Goal: Communication & Community: Answer question/provide support

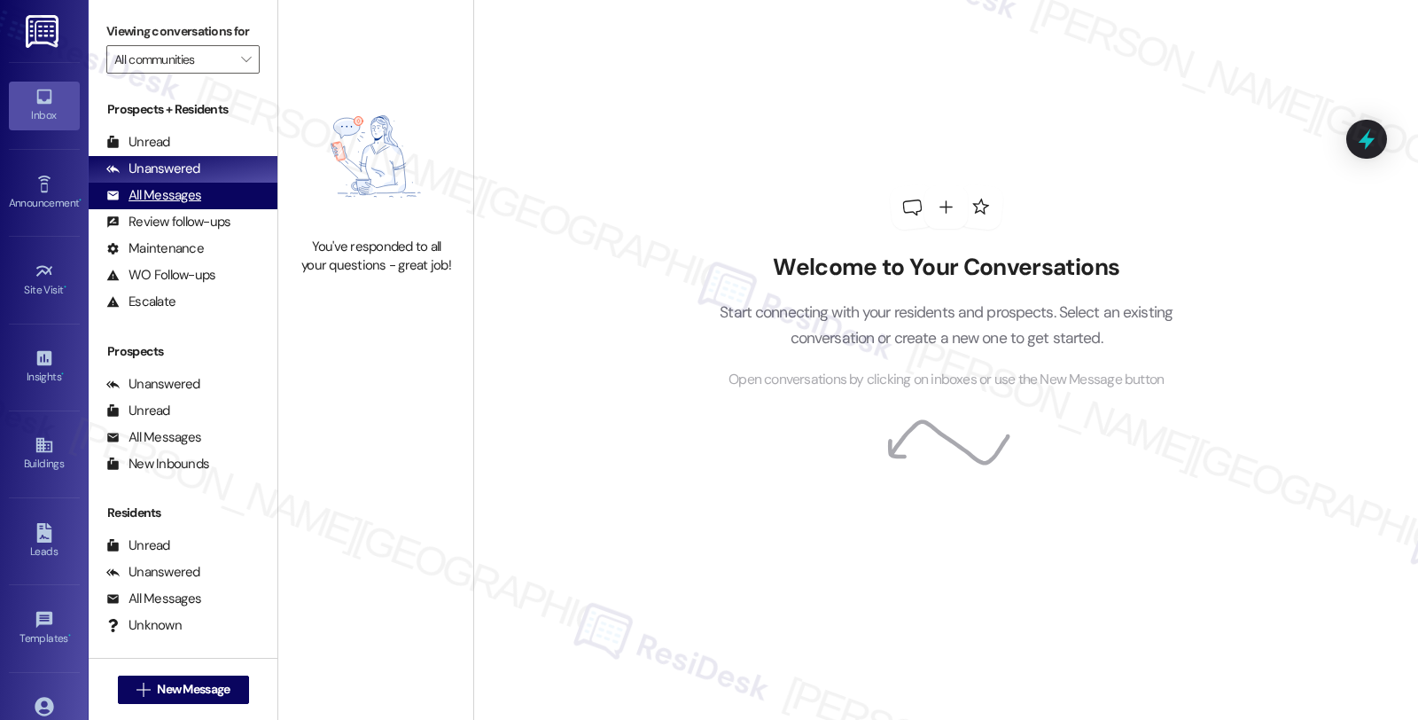
click at [200, 209] on div "All Messages (undefined)" at bounding box center [183, 196] width 189 height 27
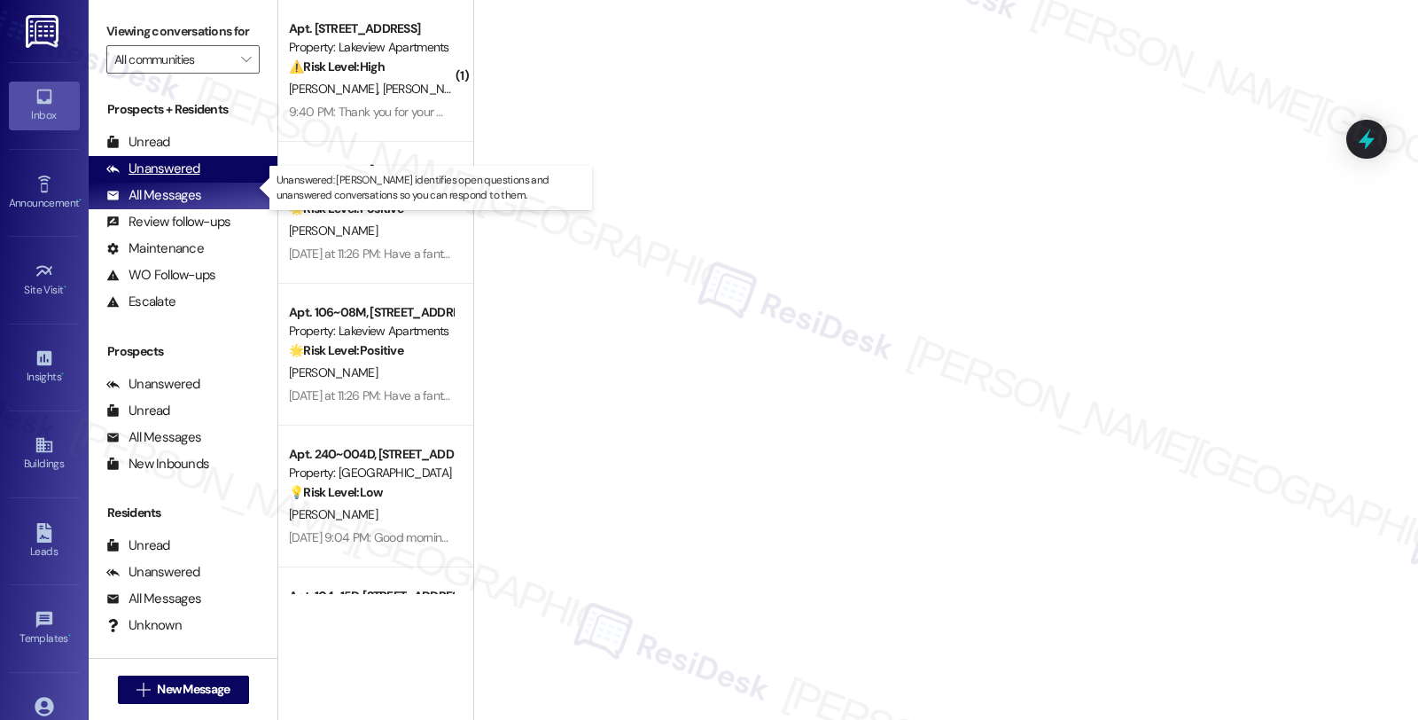
click at [183, 178] on div "Unanswered" at bounding box center [153, 169] width 94 height 19
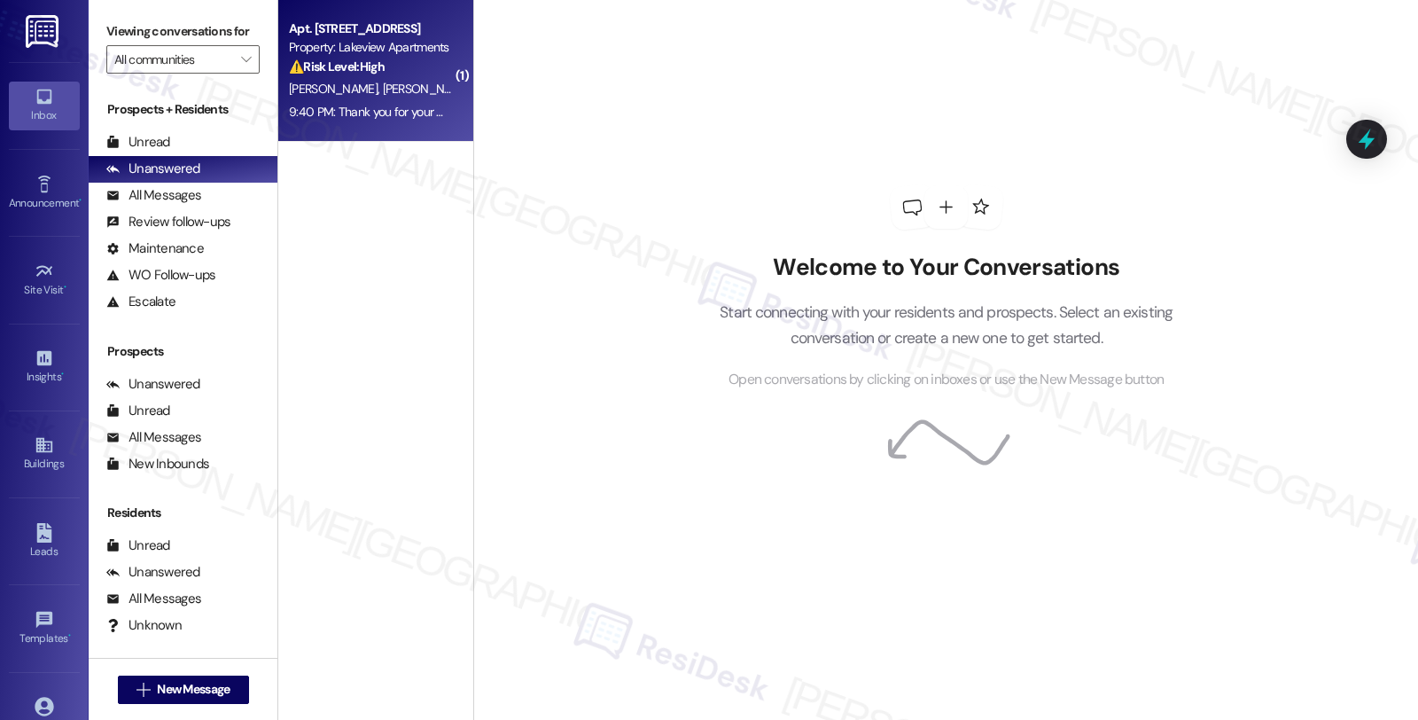
click at [392, 104] on div "9:40 PM: Thank you for your message. Our offices are currently closed, but we w…" at bounding box center [809, 112] width 1041 height 16
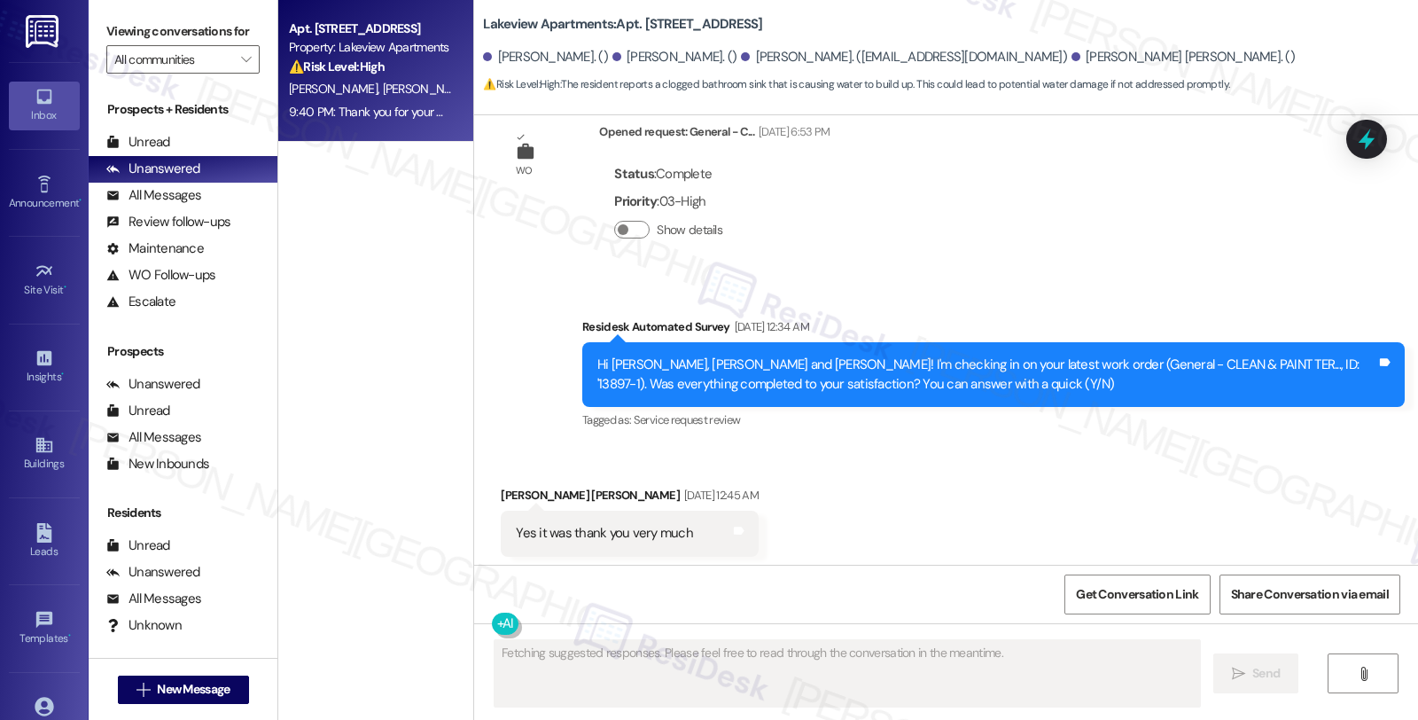
scroll to position [6990, 0]
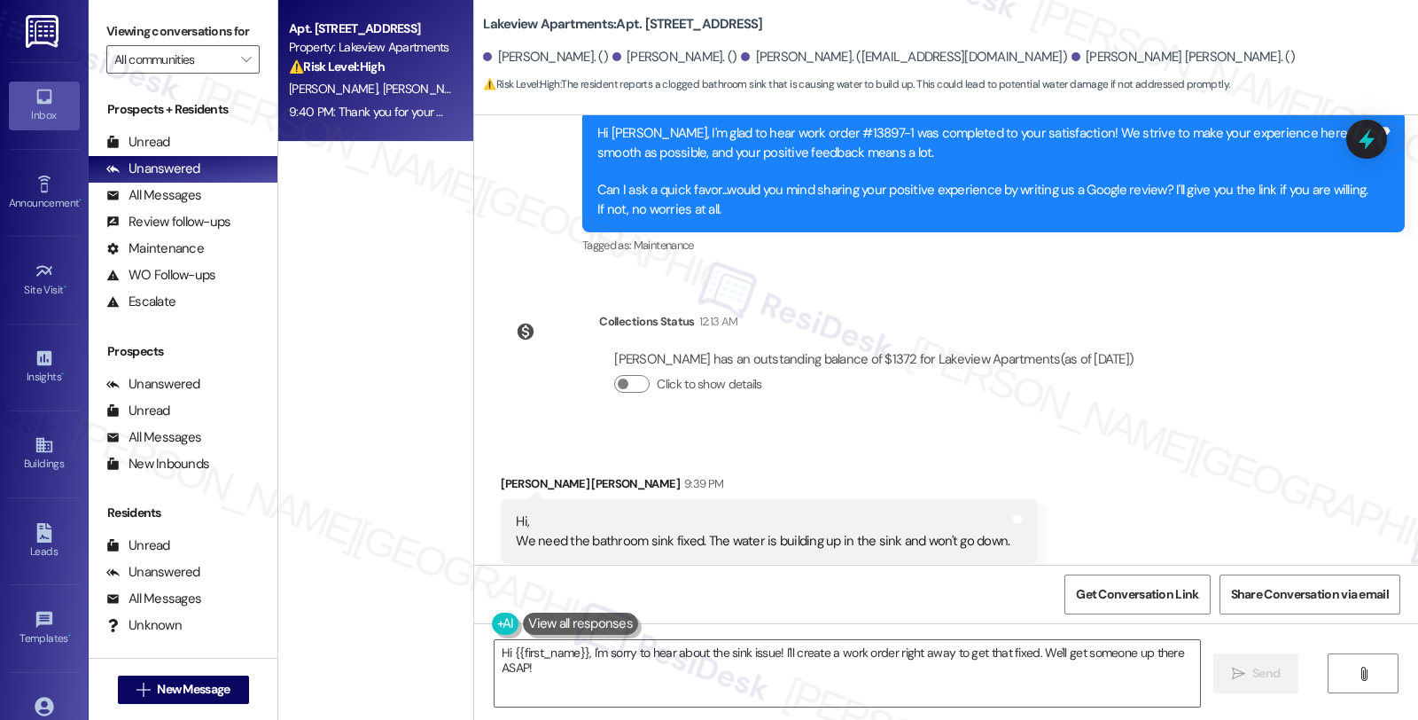
click at [501, 474] on div "[PERSON_NAME] [PERSON_NAME] 9:39 PM" at bounding box center [769, 486] width 537 height 25
copy div "[PERSON_NAME]"
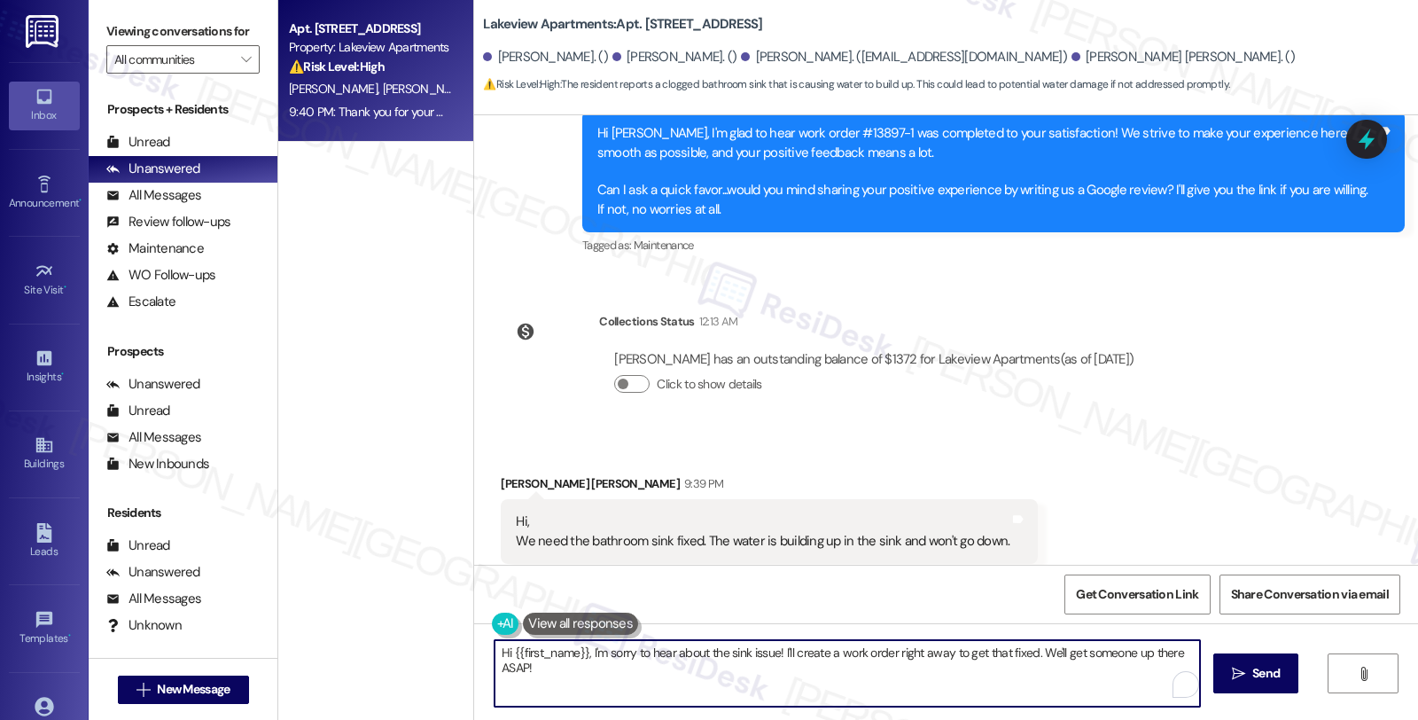
drag, startPoint x: 503, startPoint y: 651, endPoint x: 576, endPoint y: 649, distance: 73.6
click at [576, 649] on textarea "Hi {{first_name}}, I'm sorry to hear about the sink issue! I'll create a work o…" at bounding box center [848, 673] width 706 height 66
paste textarea "[PERSON_NAME]"
drag, startPoint x: 754, startPoint y: 652, endPoint x: 816, endPoint y: 693, distance: 74.7
click at [816, 693] on textarea "Hi [PERSON_NAME], I'm sorry to hear about the sink issue! I'll create a work or…" at bounding box center [845, 673] width 706 height 66
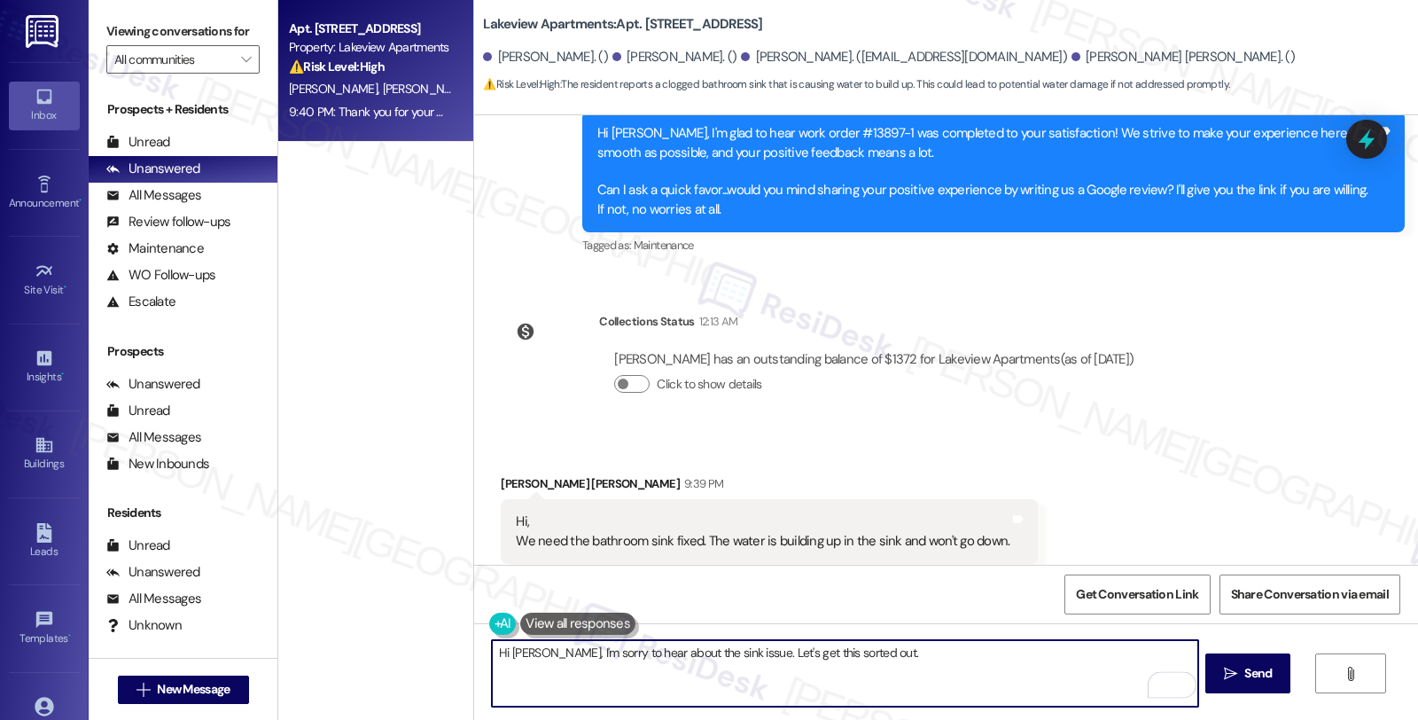
click at [941, 652] on textarea "Hi [PERSON_NAME], I'm sorry to hear about the sink issue. Let's get this sorted…" at bounding box center [845, 673] width 706 height 66
click at [636, 670] on textarea "Hi [PERSON_NAME], I'm sorry to hear about the sink issue. Let's get this sorted…" at bounding box center [845, 673] width 706 height 66
drag, startPoint x: 653, startPoint y: 668, endPoint x: 457, endPoint y: 666, distance: 196.8
click at [457, 666] on div "Apt. 104~16H, [STREET_ADDRESS] Property: Lakeview Apartments ⚠️ Risk Level: Hig…" at bounding box center [848, 360] width 1140 height 720
click at [700, 668] on textarea "Hi [PERSON_NAME], I'm sorry to hear about the sink issue. Let's get this sorted…" at bounding box center [845, 673] width 706 height 66
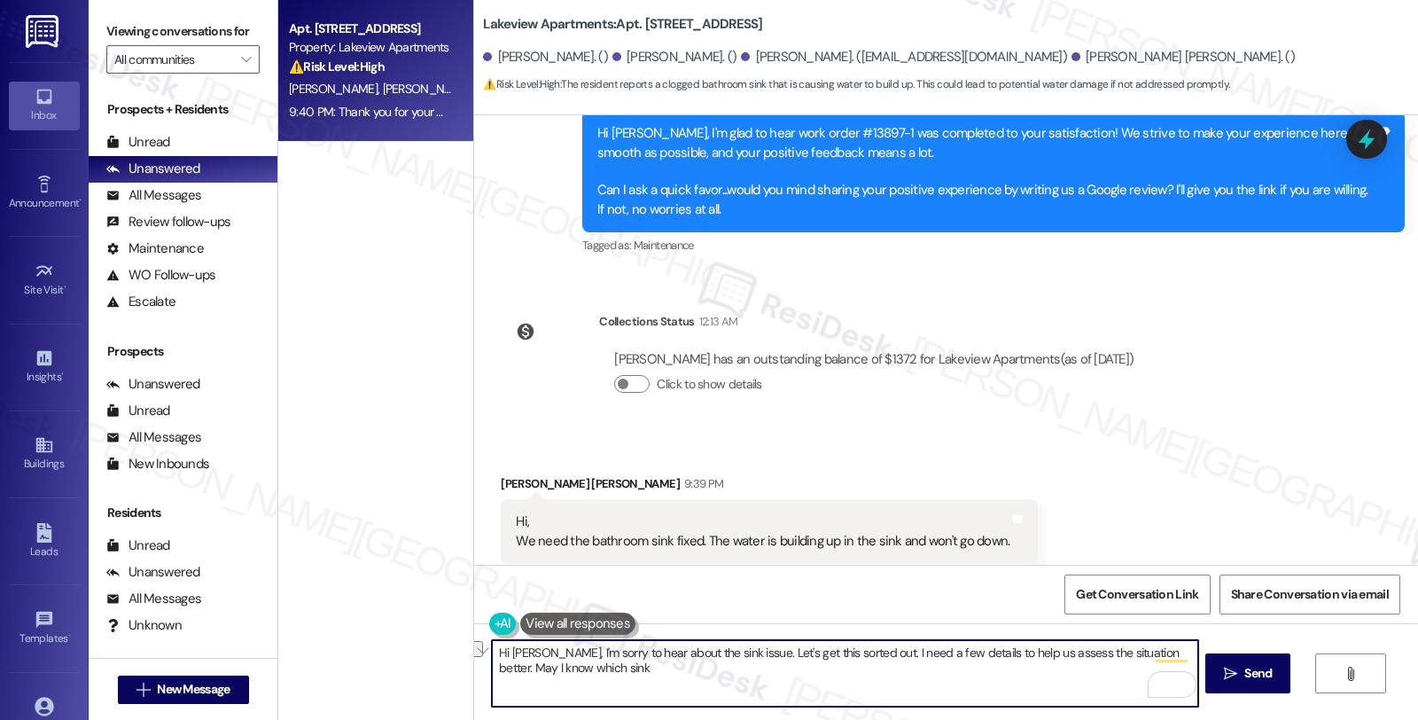
drag, startPoint x: 514, startPoint y: 668, endPoint x: 772, endPoint y: 672, distance: 258.0
click at [772, 672] on textarea "Hi [PERSON_NAME], I'm sorry to hear about the sink issue. Let's get this sorted…" at bounding box center [845, 673] width 706 height 66
click at [614, 688] on textarea "Hi [PERSON_NAME], I'm sorry to hear about the sink issue. Let's get this sorted…" at bounding box center [845, 673] width 706 height 66
drag, startPoint x: 550, startPoint y: 669, endPoint x: 672, endPoint y: 674, distance: 122.4
click at [674, 672] on textarea "Hi [PERSON_NAME], I'm sorry to hear about the sink issue. Let's get this sorted…" at bounding box center [845, 673] width 706 height 66
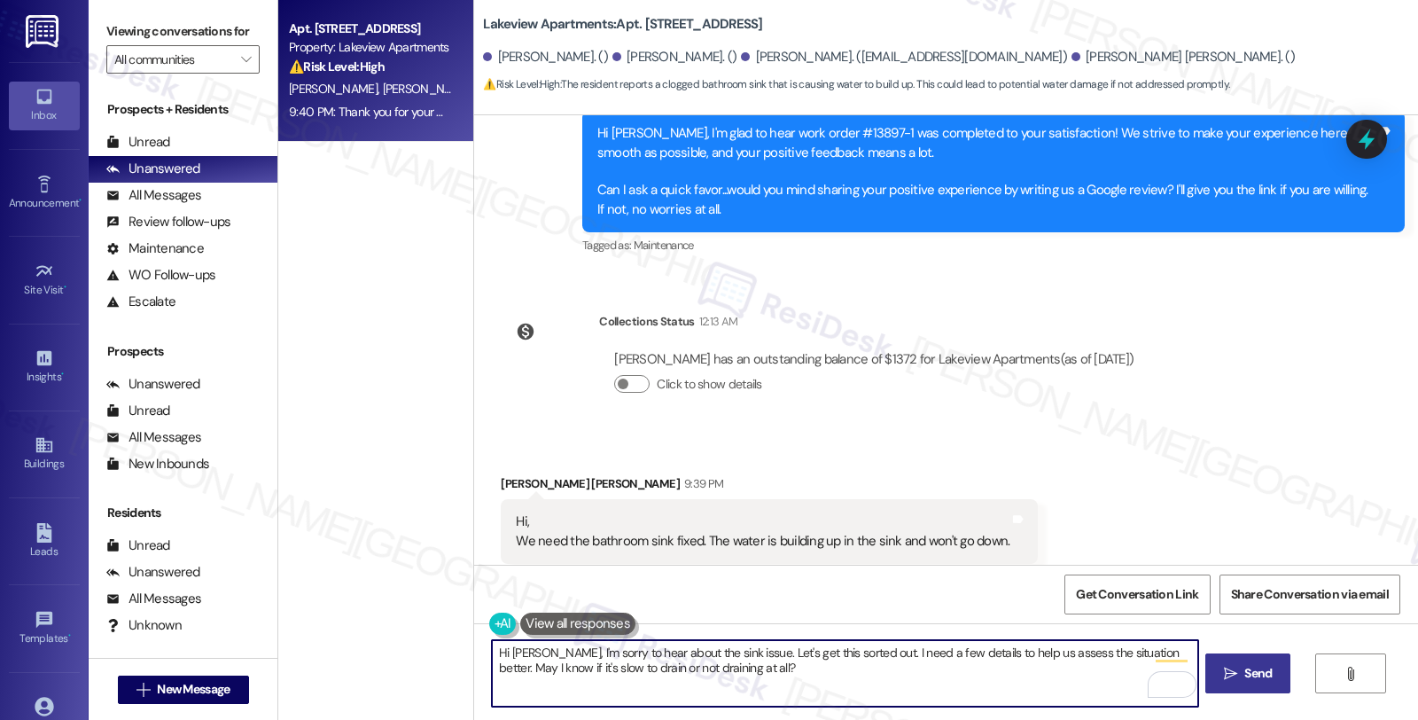
type textarea "Hi [PERSON_NAME], I'm sorry to hear about the sink issue. Let's get this sorted…"
click at [1245, 671] on span "Send" at bounding box center [1258, 673] width 27 height 19
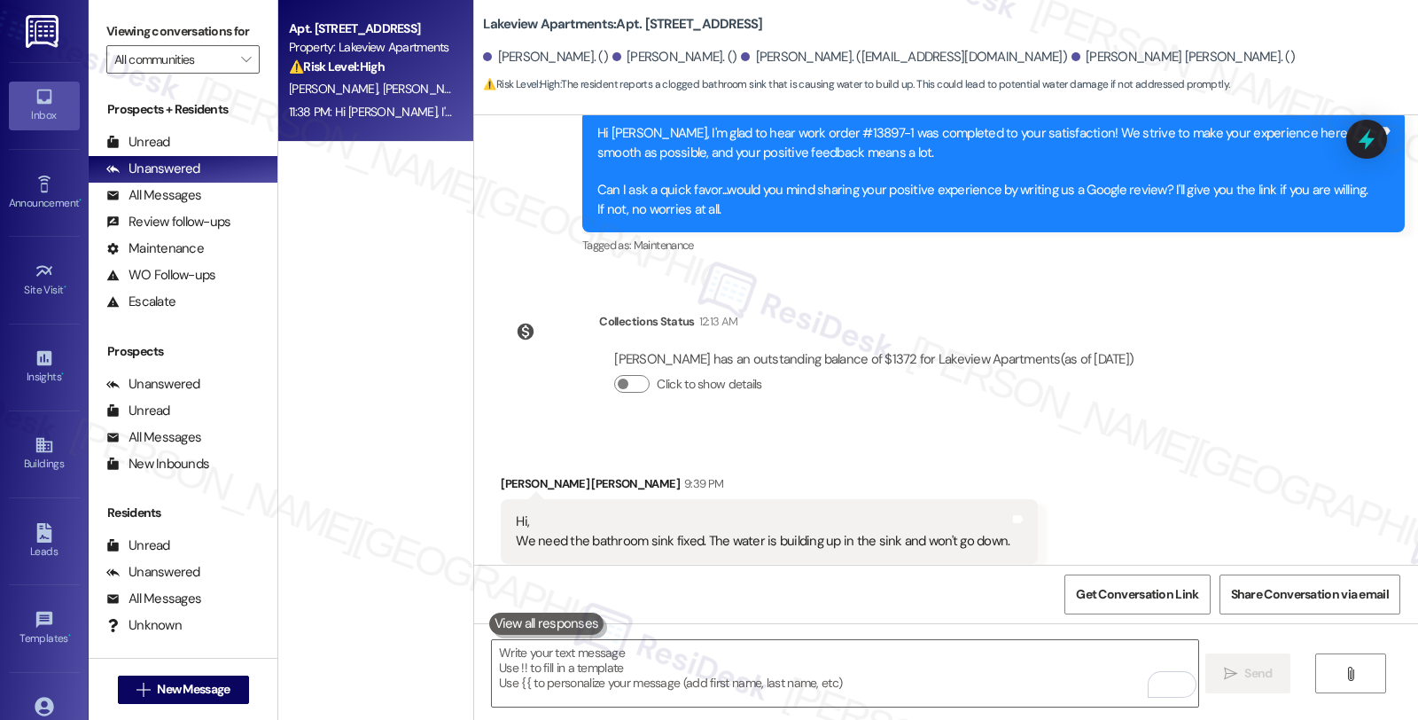
scroll to position [7301, 0]
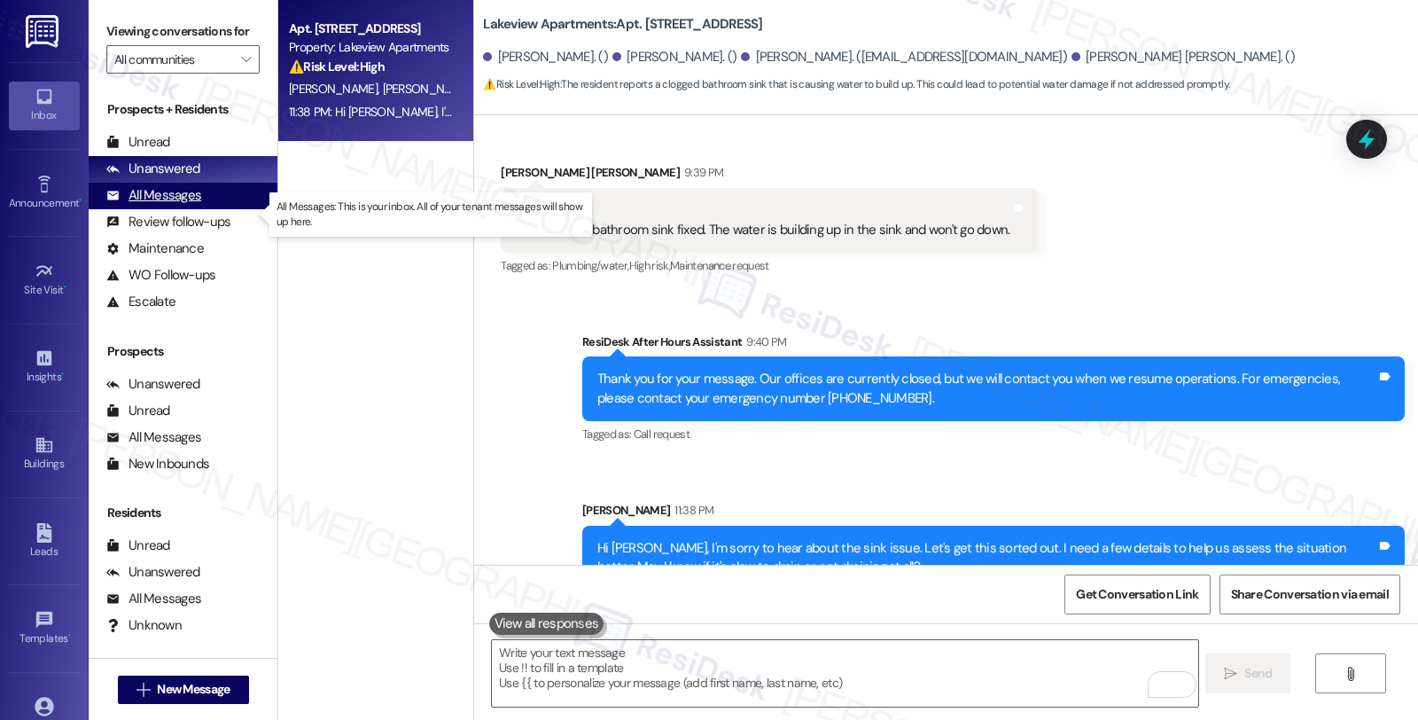
click at [183, 205] on div "All Messages" at bounding box center [153, 195] width 95 height 19
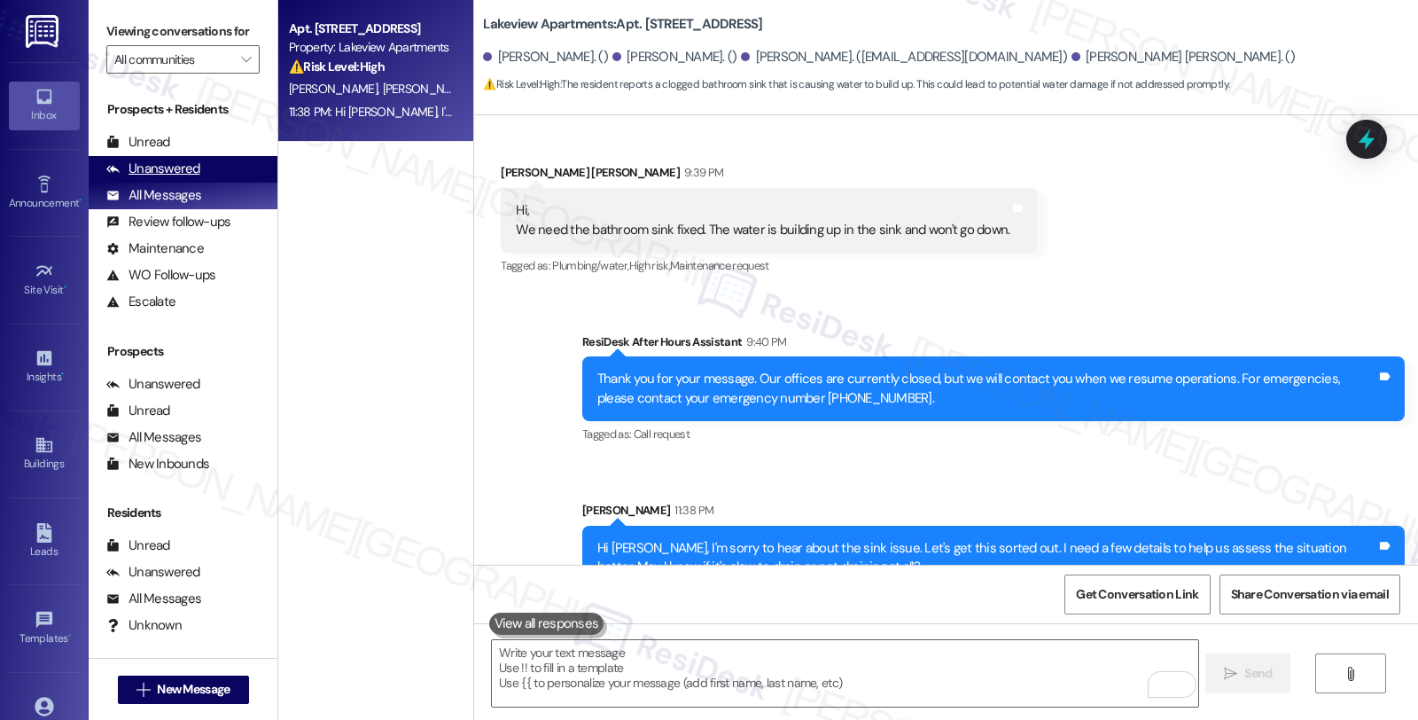
click at [183, 178] on div "Unanswered" at bounding box center [153, 169] width 94 height 19
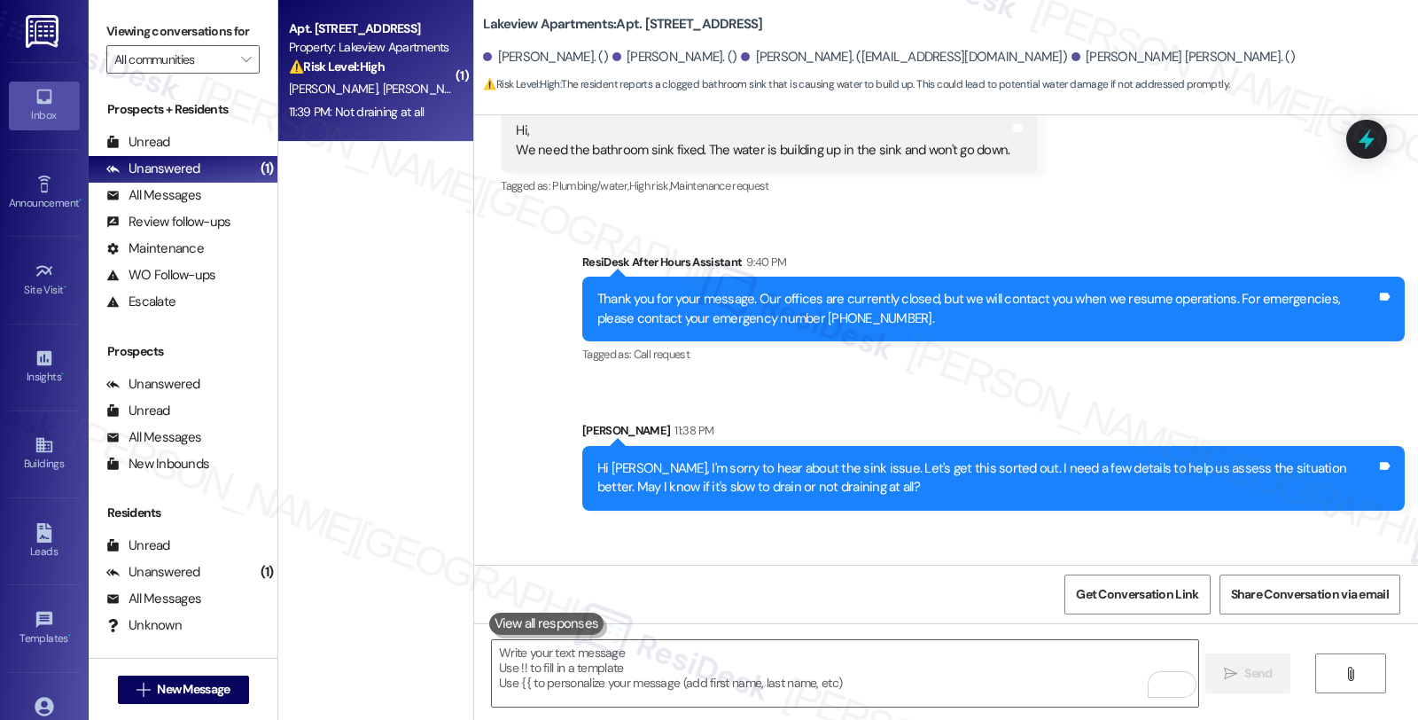
scroll to position [7424, 0]
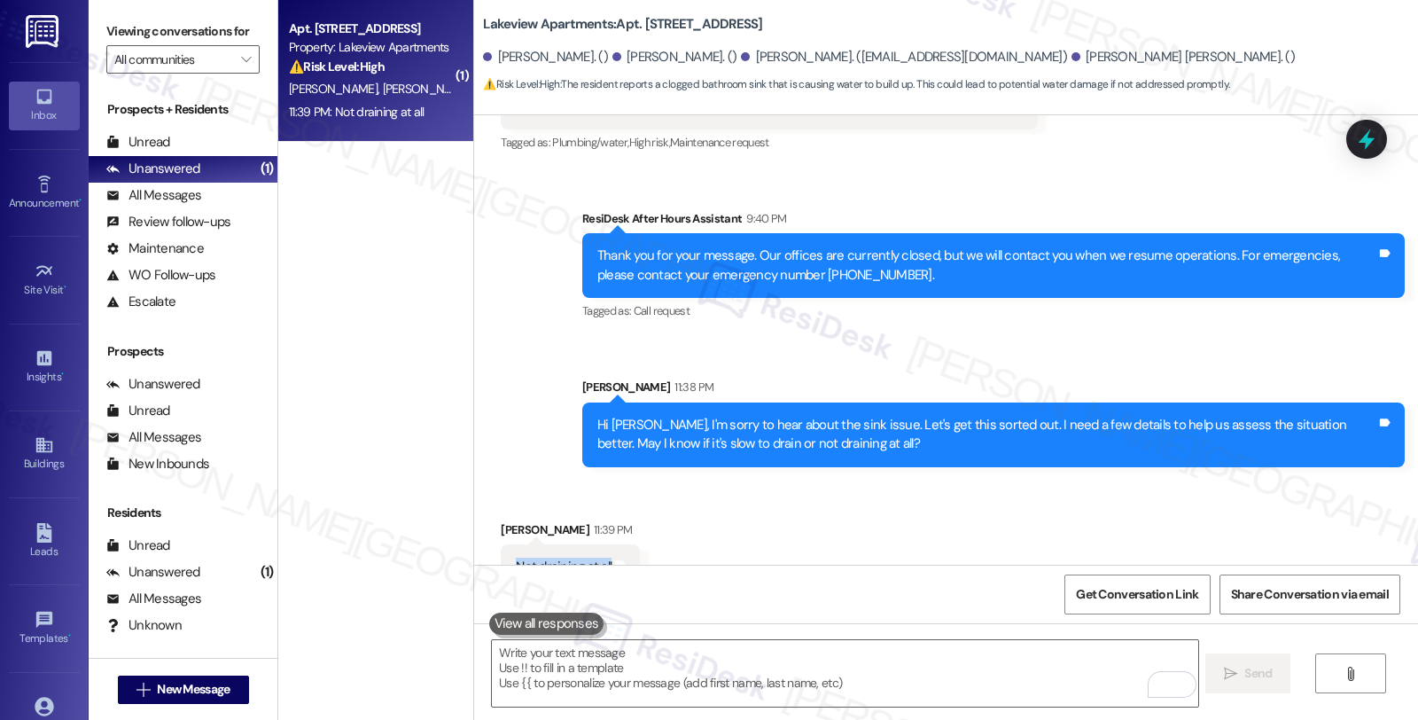
drag, startPoint x: 504, startPoint y: 530, endPoint x: 661, endPoint y: 574, distance: 163.7
click at [610, 544] on div "Not draining at all Tags and notes" at bounding box center [570, 566] width 139 height 45
copy div "Not draining at all Tags and notes"
click at [574, 668] on textarea "To enrich screen reader interactions, please activate Accessibility in Grammarl…" at bounding box center [845, 673] width 706 height 66
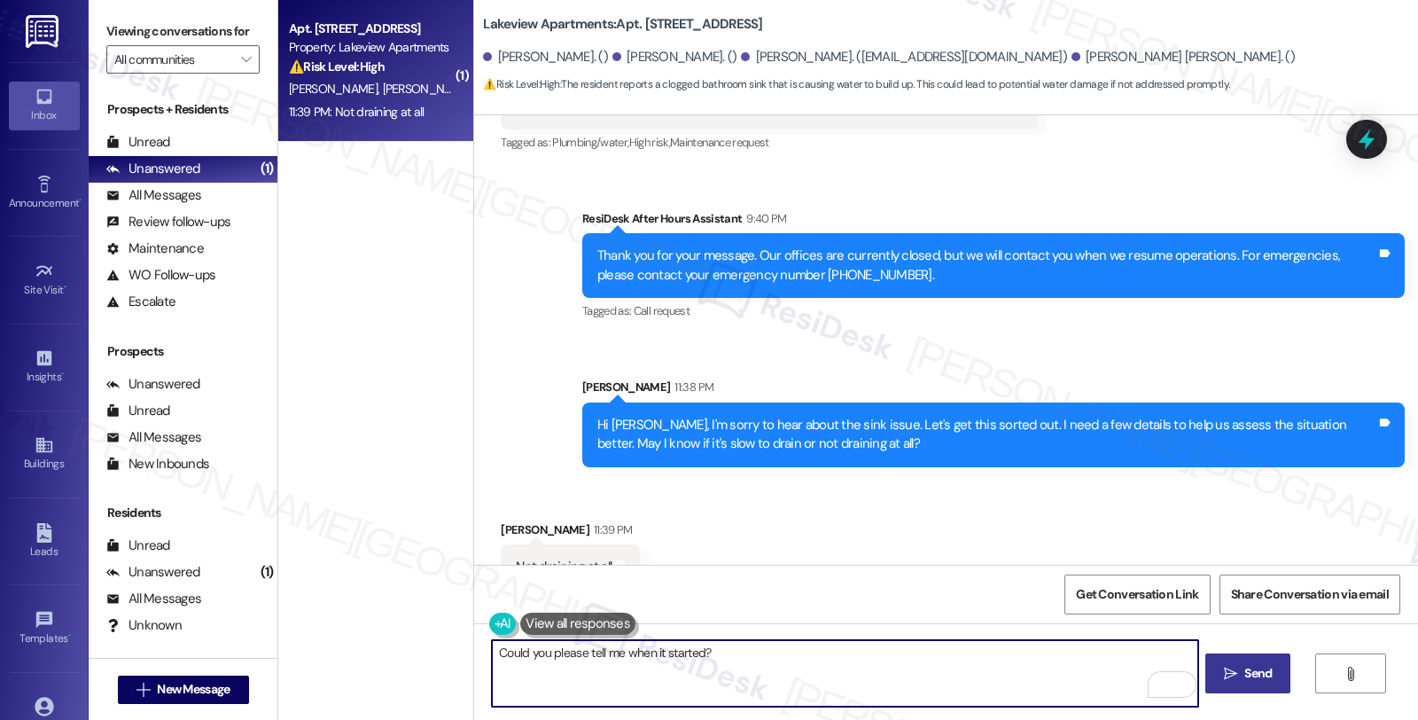
click at [741, 678] on textarea "Could you please tell me when it started?" at bounding box center [845, 673] width 706 height 66
paste textarea "How long has the sink been completely clogged—did it stop draining suddenly or …"
click at [1117, 658] on textarea "How long has the sink been completely clogged—did it stop draining suddenly or …" at bounding box center [845, 673] width 706 height 66
click at [1123, 651] on textarea "How long has the sink been completely clogged—did it stop draining suddenly or …" at bounding box center [845, 673] width 706 height 66
paste textarea "Have you noticed any gurgling sounds, odors, or water backing up into the sink …"
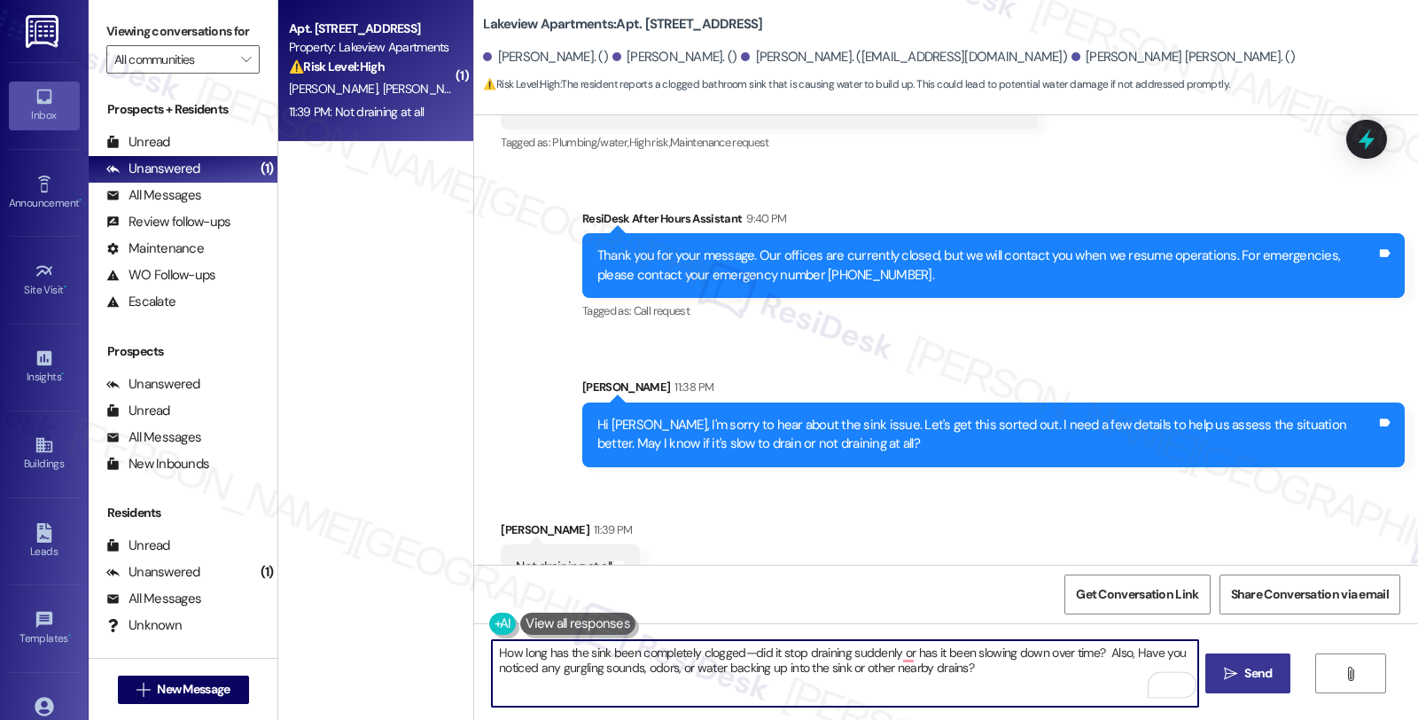
click at [1128, 651] on textarea "How long has the sink been completely clogged—did it stop draining suddenly or …" at bounding box center [845, 673] width 706 height 66
type textarea "How long has the sink been completely clogged—did it stop draining suddenly or …"
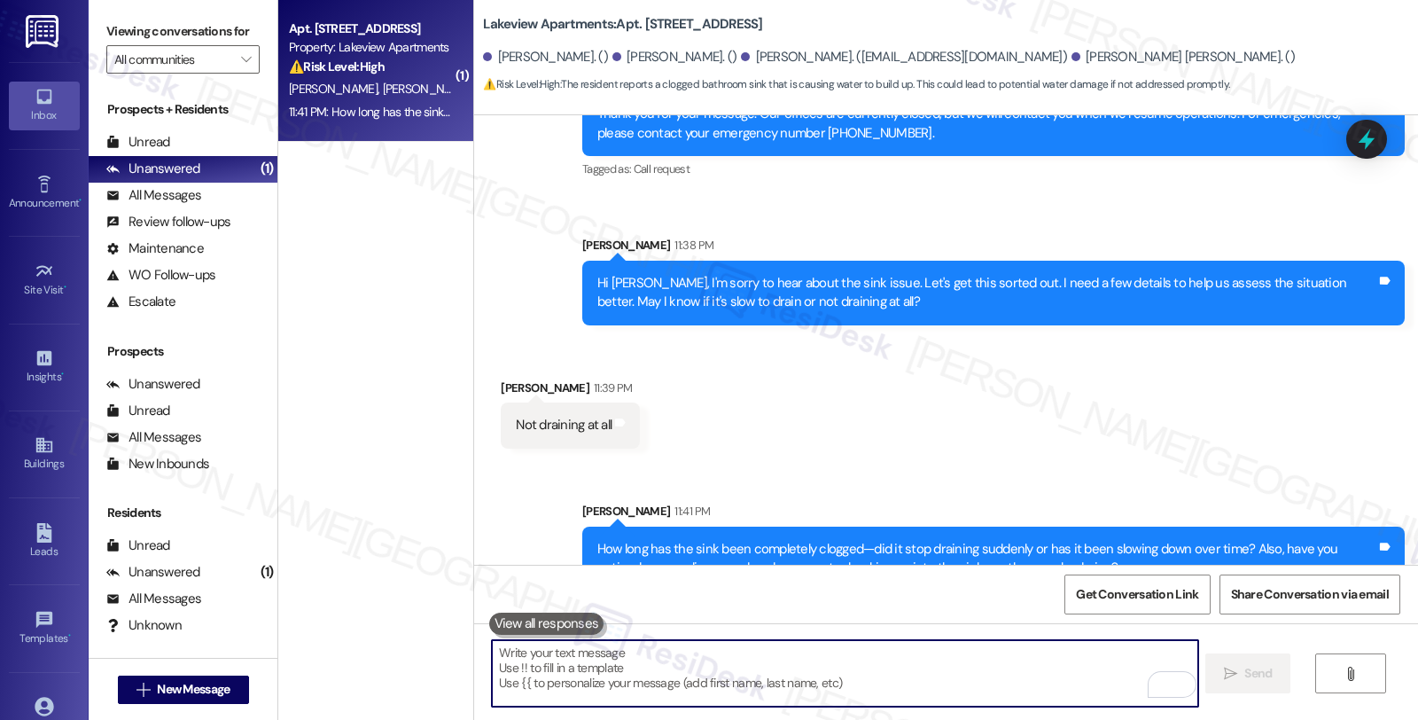
scroll to position [7567, 0]
